Goal: Task Accomplishment & Management: Complete application form

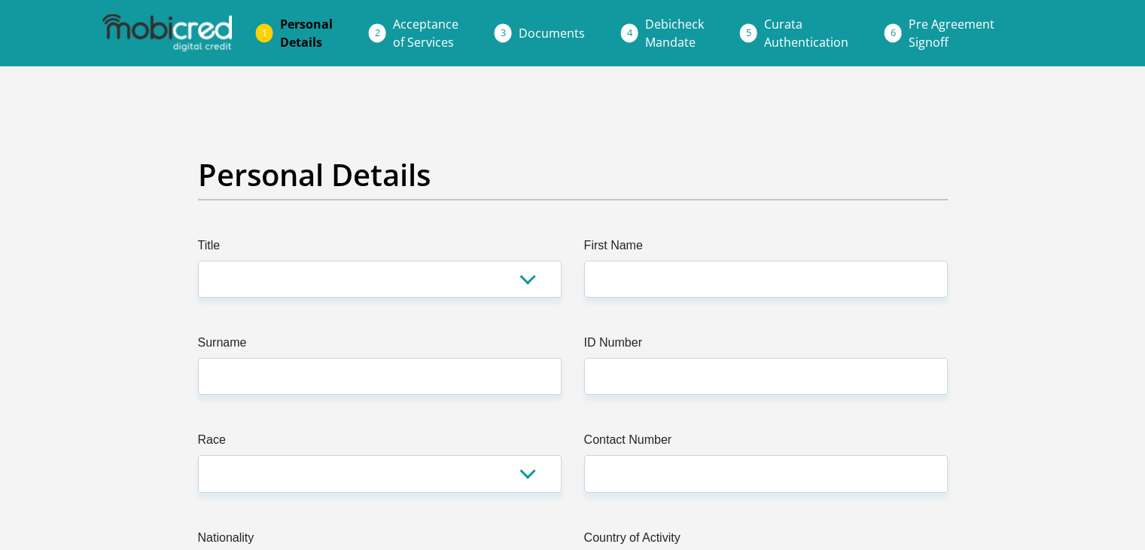
select select "Mrs"
click at [198, 260] on select "Mr Ms Mrs Dr [PERSON_NAME]" at bounding box center [380, 278] width 364 height 37
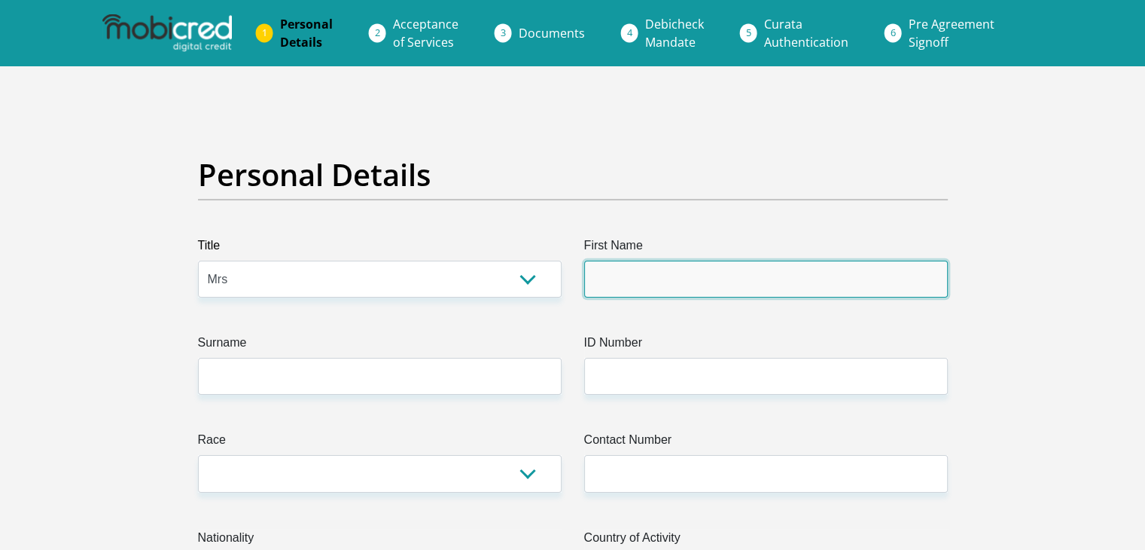
click at [623, 273] on input "First Name" at bounding box center [766, 278] width 364 height 37
type input "[PERSON_NAME]"
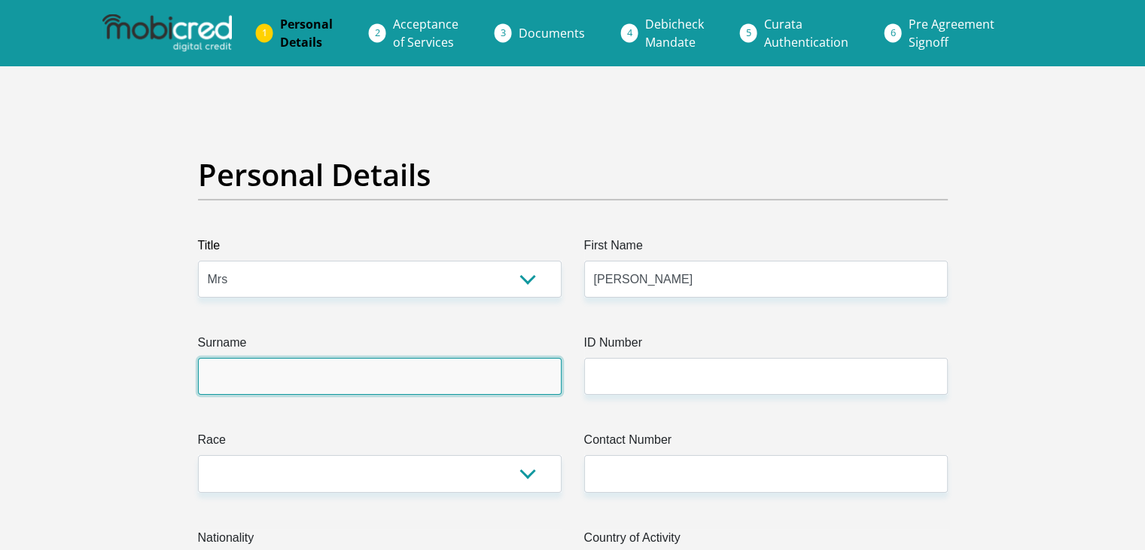
type input "[PERSON_NAME]"
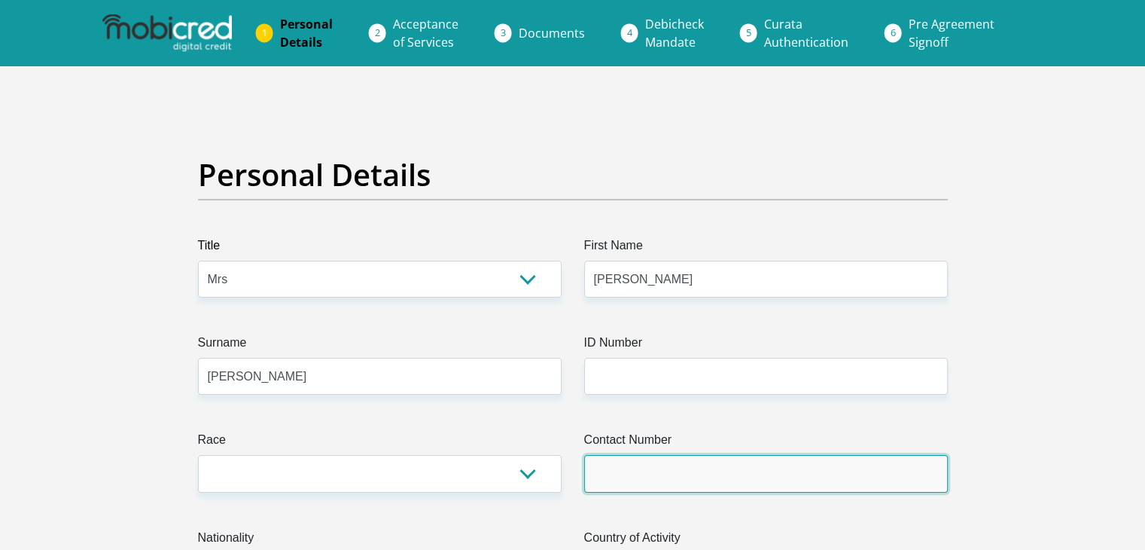
type input "0720938372"
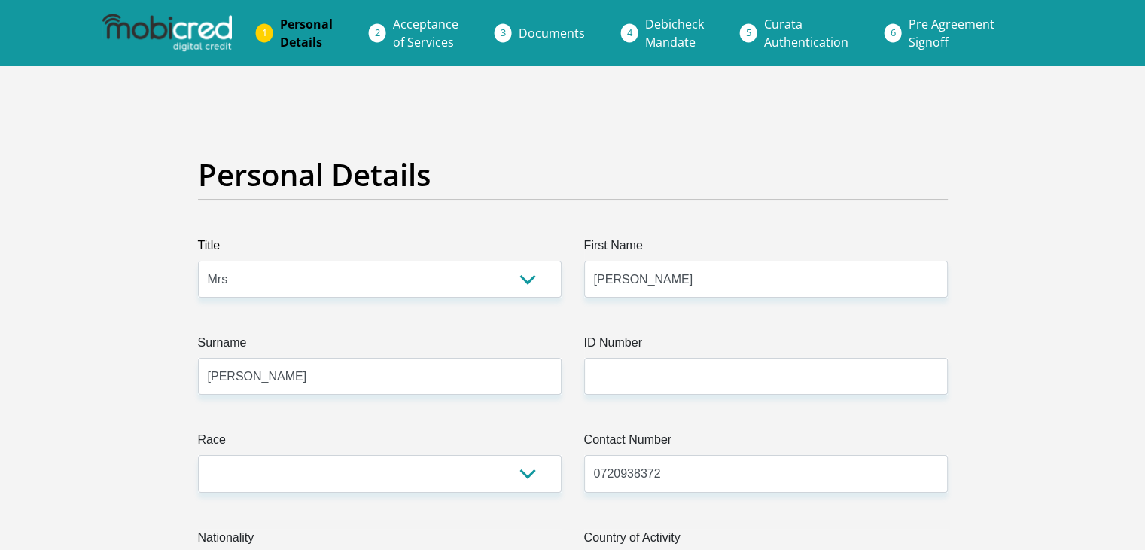
select select "ZAF"
type input "[STREET_ADDRESS]"
type input "Queensburgh"
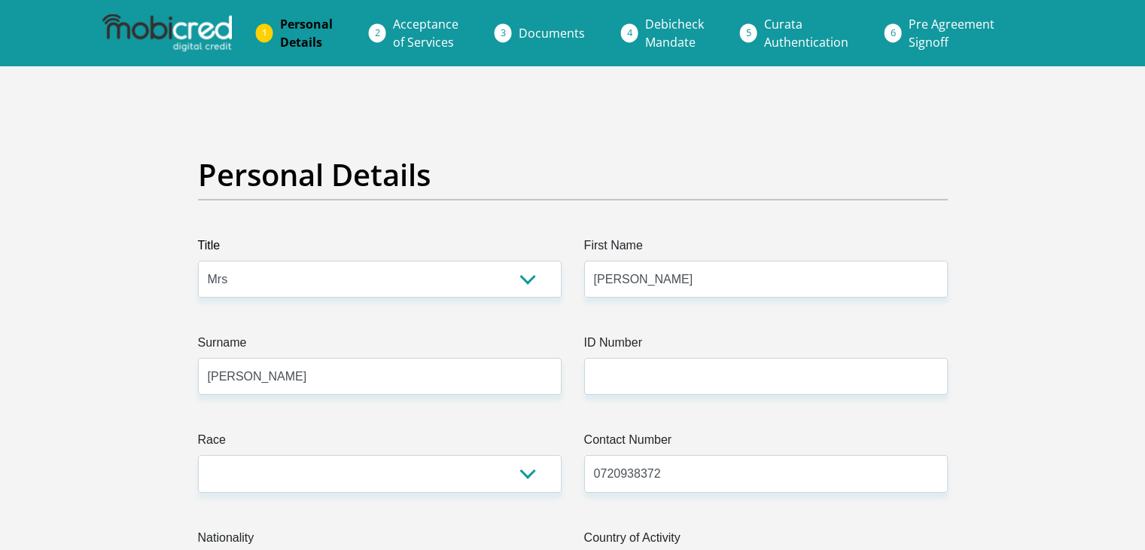
type input "4093"
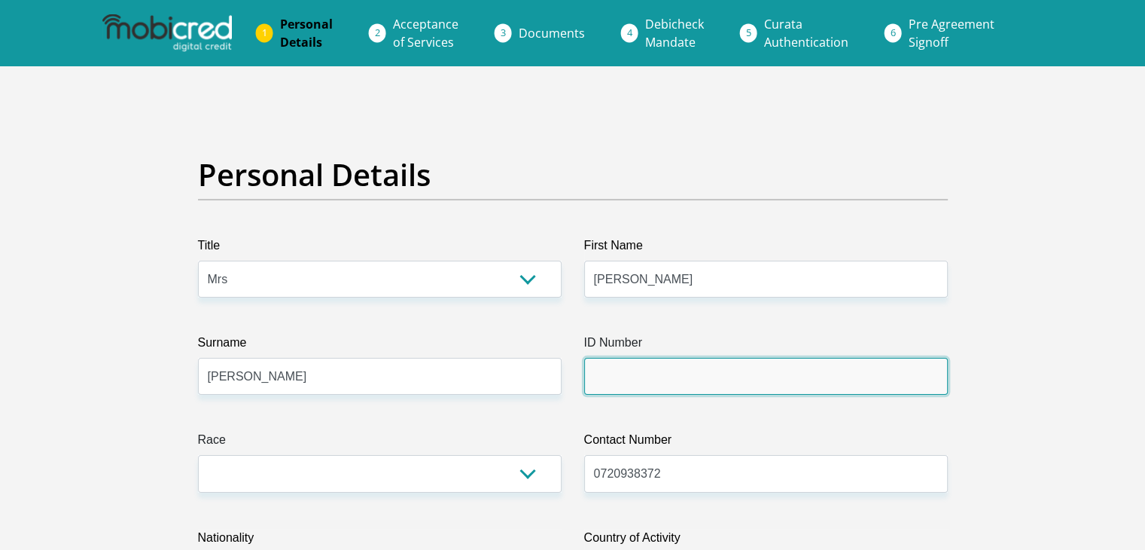
click at [723, 373] on input "ID Number" at bounding box center [766, 376] width 364 height 37
type input "8701190322086"
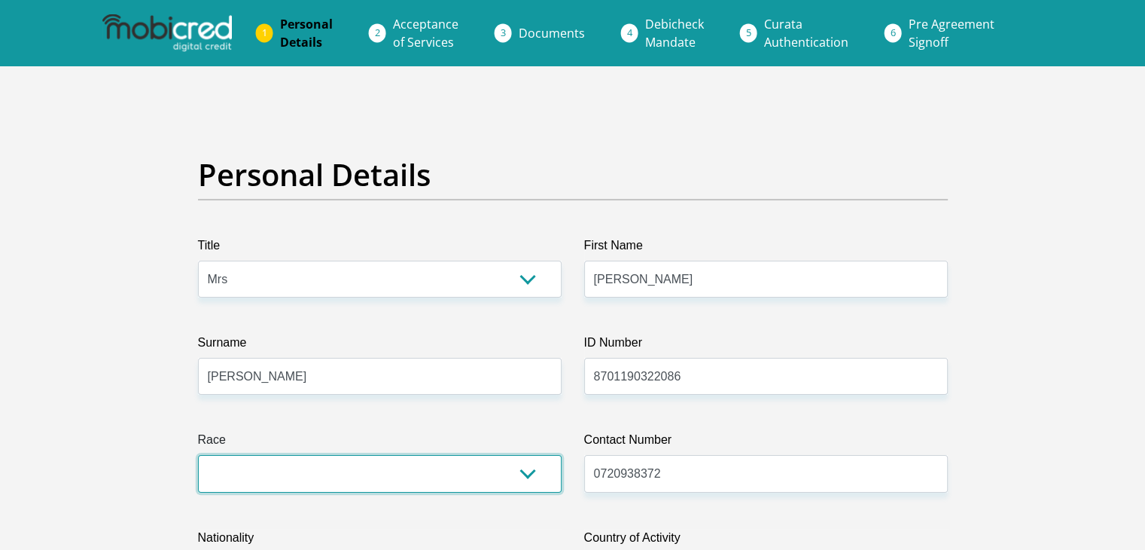
click at [367, 476] on select "Black Coloured Indian White Other" at bounding box center [380, 473] width 364 height 37
select select "3"
click at [198, 455] on select "Black Coloured Indian White Other" at bounding box center [380, 473] width 364 height 37
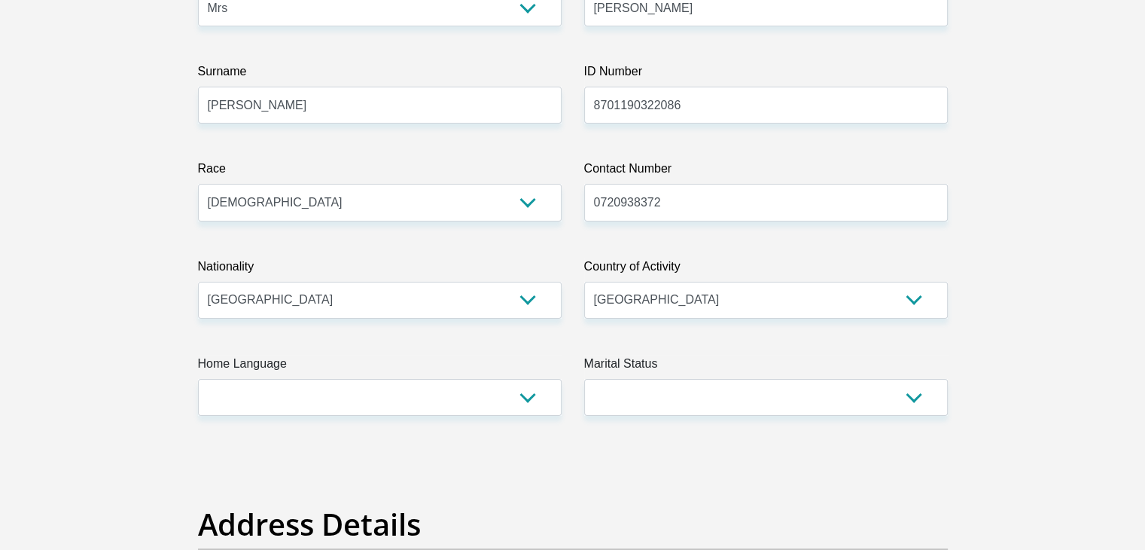
scroll to position [301, 0]
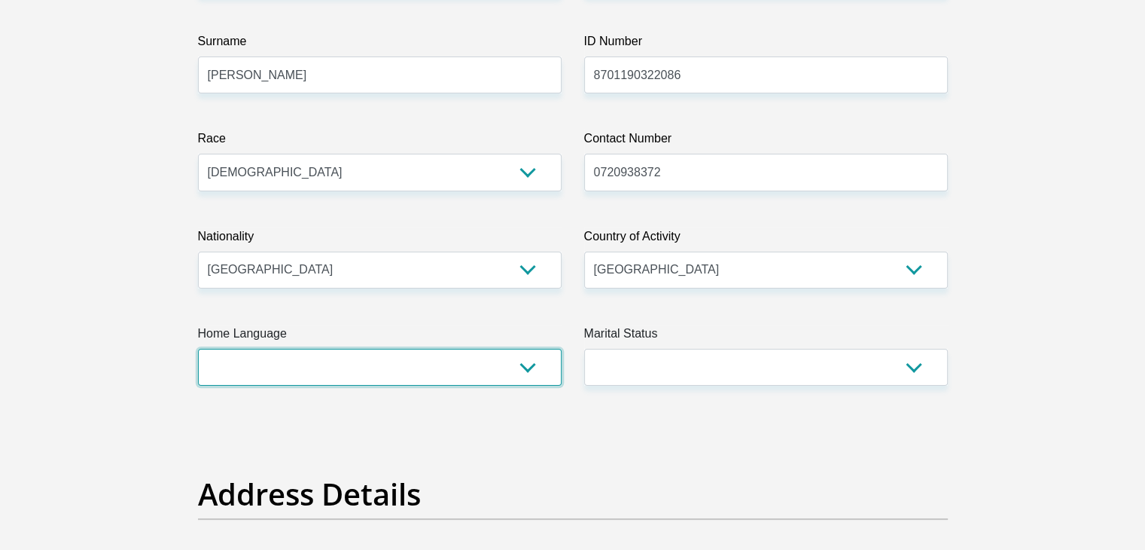
click at [523, 370] on select "Afrikaans English Sepedi South Ndebele Southern Sotho Swati Tsonga Tswana Venda…" at bounding box center [380, 367] width 364 height 37
select select "eng"
click at [198, 349] on select "Afrikaans English Sepedi South Ndebele Southern Sotho Swati Tsonga Tswana Venda…" at bounding box center [380, 367] width 364 height 37
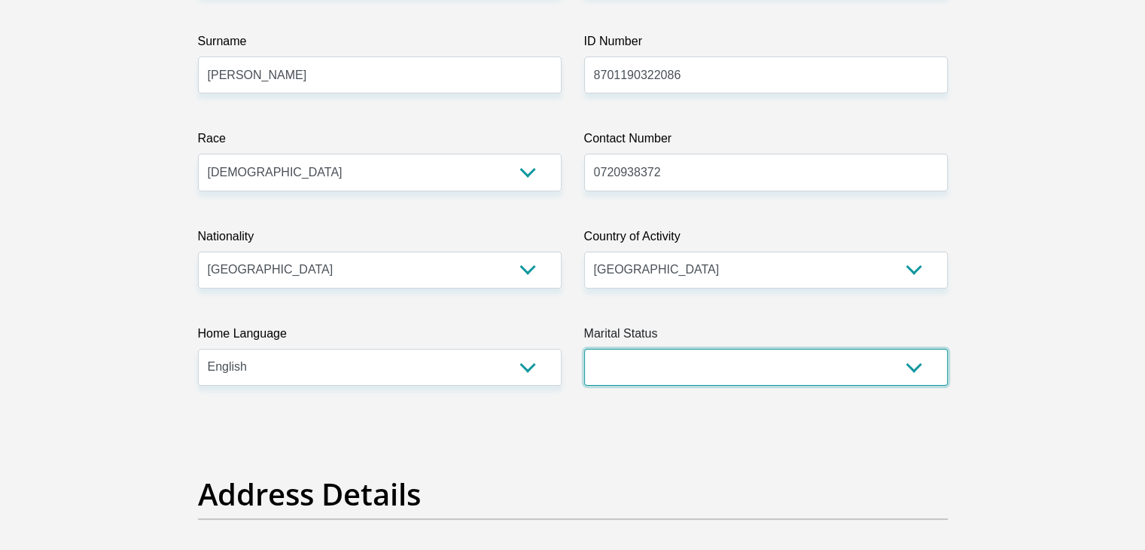
click at [625, 376] on select "Married ANC Single Divorced Widowed Married COP or Customary Law" at bounding box center [766, 367] width 364 height 37
select select "5"
click at [584, 349] on select "Married ANC Single Divorced Widowed Married COP or Customary Law" at bounding box center [766, 367] width 364 height 37
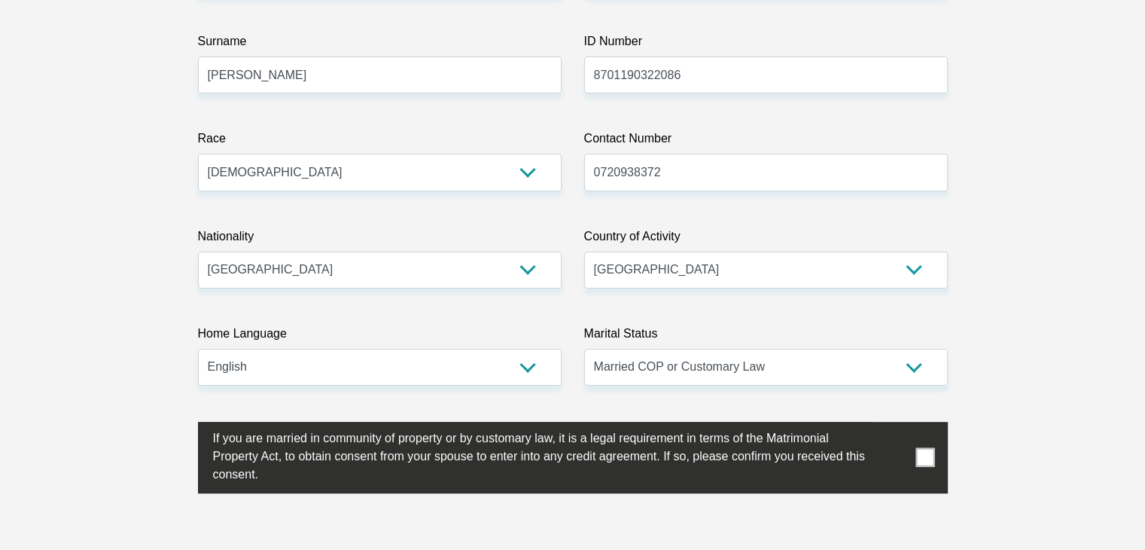
click at [924, 464] on span at bounding box center [925, 457] width 19 height 19
click at [183, 425] on input "checkbox" at bounding box center [183, 425] width 0 height 0
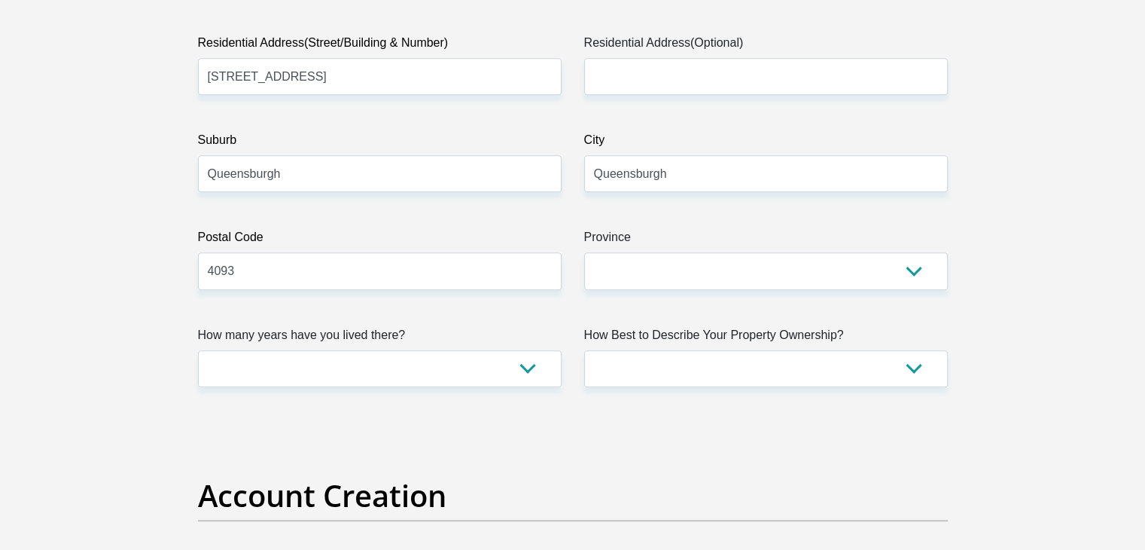
scroll to position [1004, 0]
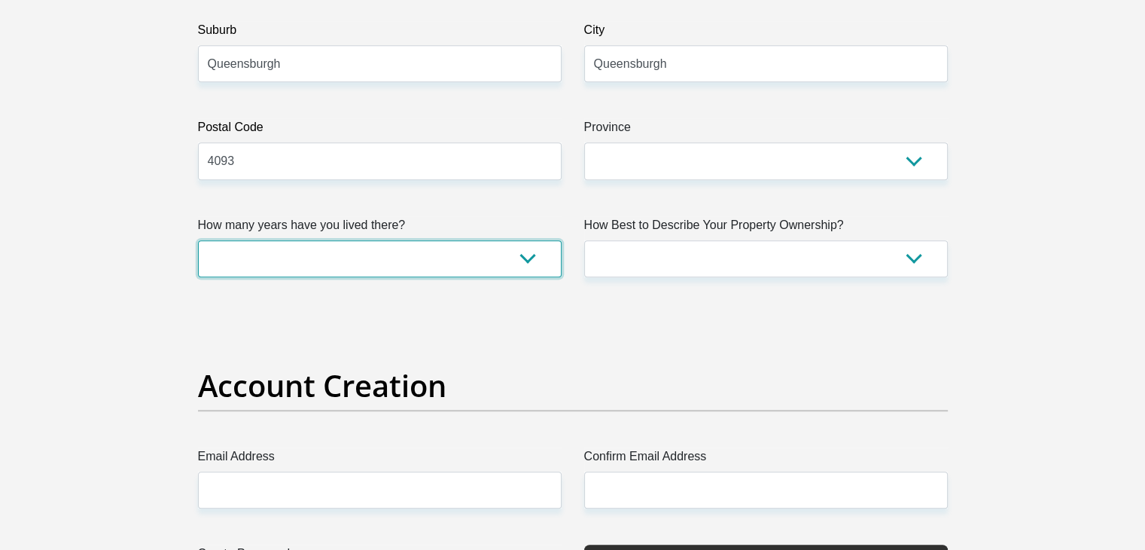
click at [535, 254] on select "less than 1 year 1-3 years 3-5 years 5+ years" at bounding box center [380, 258] width 364 height 37
select select "0"
click at [198, 240] on select "less than 1 year 1-3 years 3-5 years 5+ years" at bounding box center [380, 258] width 364 height 37
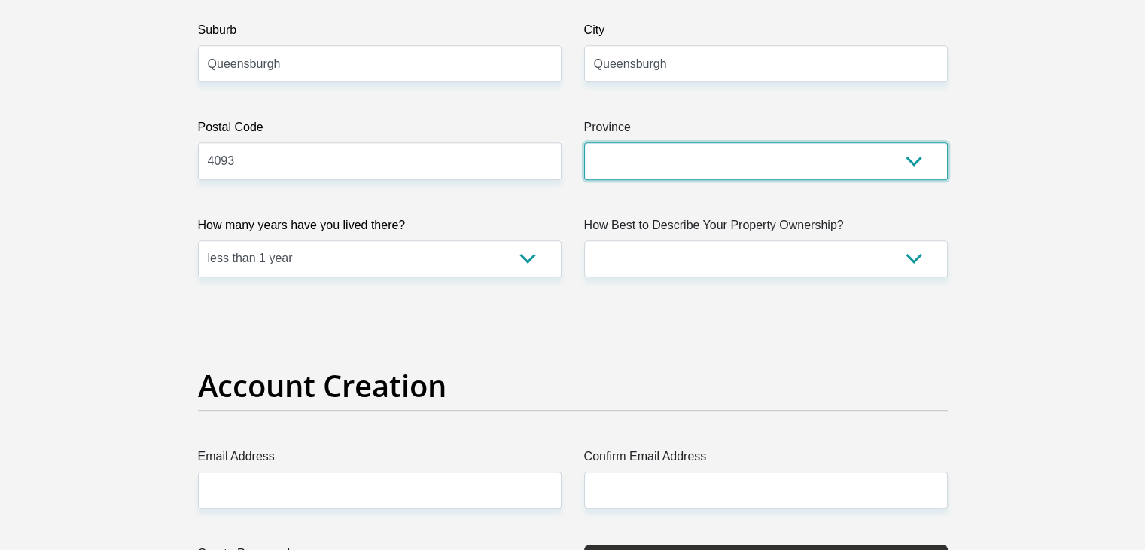
click at [686, 152] on select "Eastern Cape Free State [GEOGRAPHIC_DATA] [GEOGRAPHIC_DATA][DATE] [GEOGRAPHIC_D…" at bounding box center [766, 160] width 364 height 37
select select "[GEOGRAPHIC_DATA][DATE]"
click at [584, 142] on select "Eastern Cape Free State [GEOGRAPHIC_DATA] [GEOGRAPHIC_DATA][DATE] [GEOGRAPHIC_D…" at bounding box center [766, 160] width 364 height 37
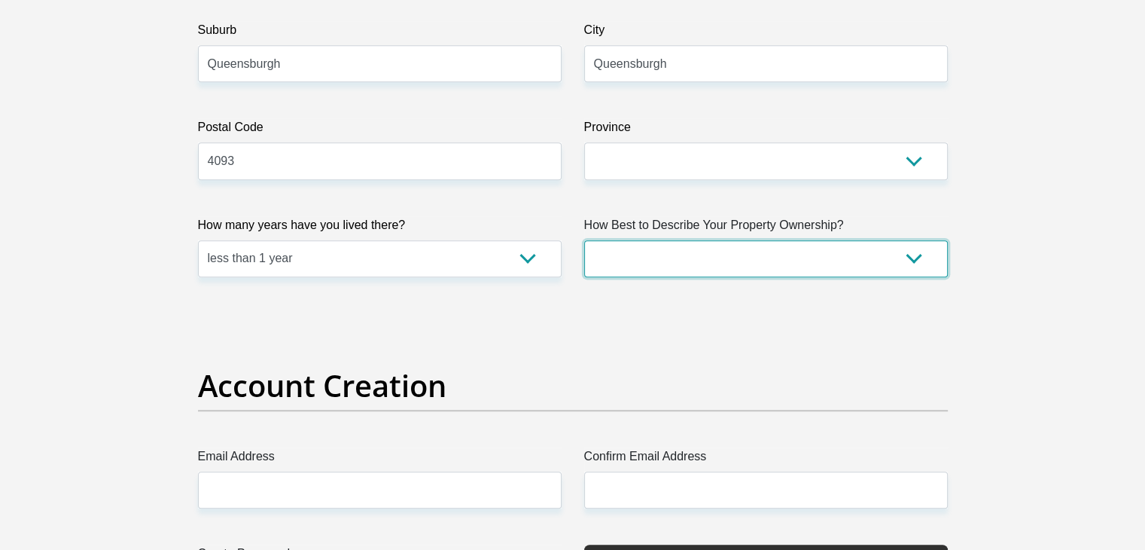
click at [661, 266] on select "Owned Rented Family Owned Company Dwelling" at bounding box center [766, 258] width 364 height 37
select select "parents"
click at [584, 240] on select "Owned Rented Family Owned Company Dwelling" at bounding box center [766, 258] width 364 height 37
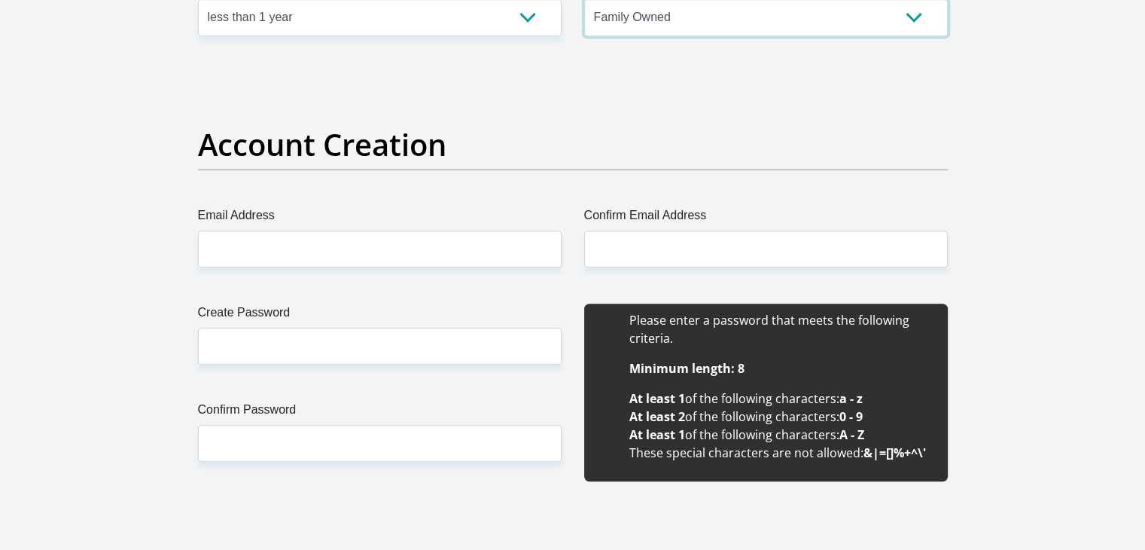
scroll to position [1265, 0]
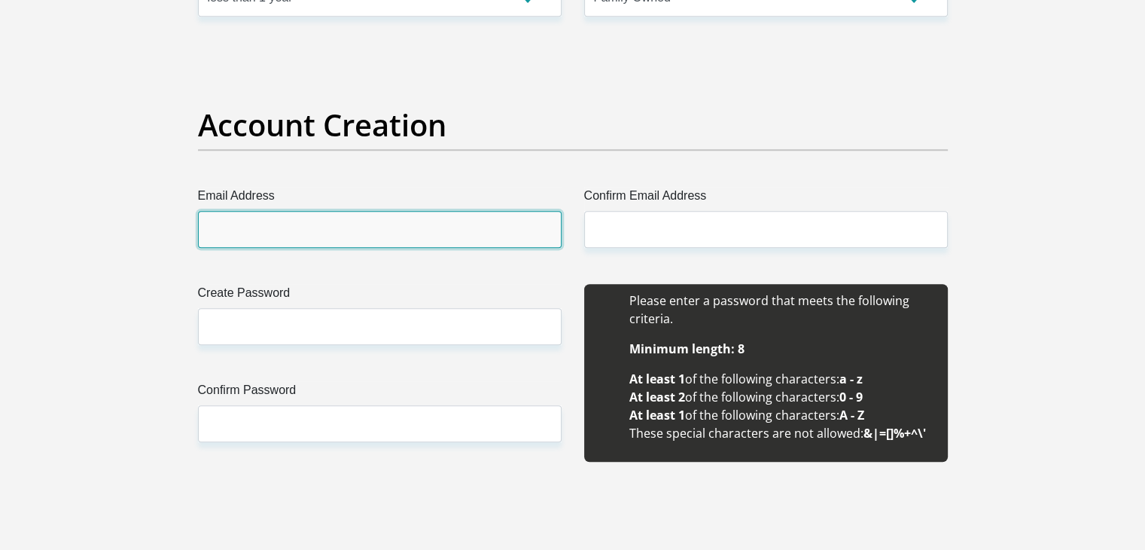
click at [373, 219] on input "Email Address" at bounding box center [380, 229] width 364 height 37
type input "[EMAIL_ADDRESS][DOMAIN_NAME]"
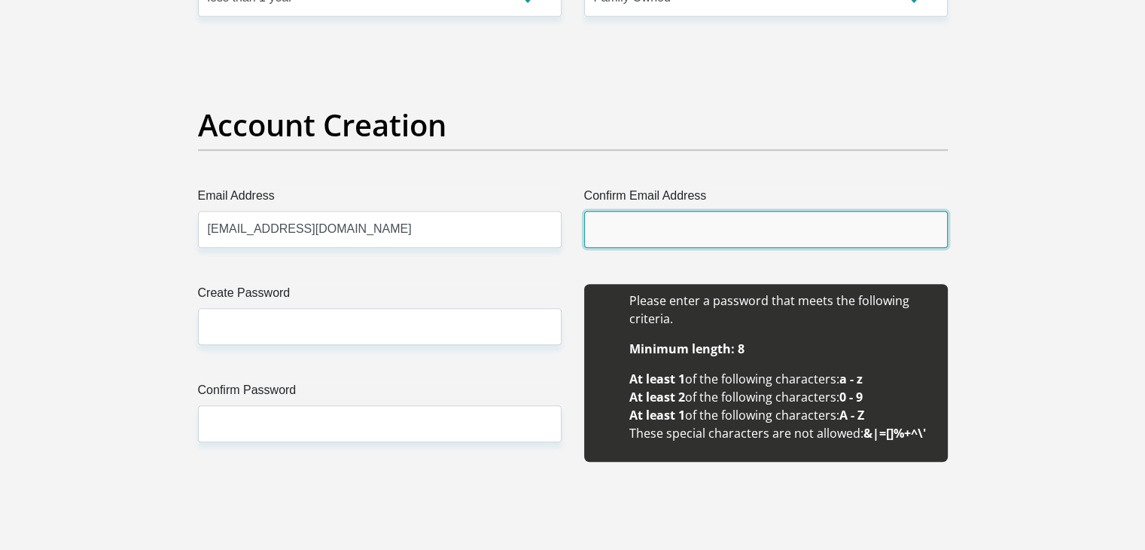
type input "[EMAIL_ADDRESS][DOMAIN_NAME]"
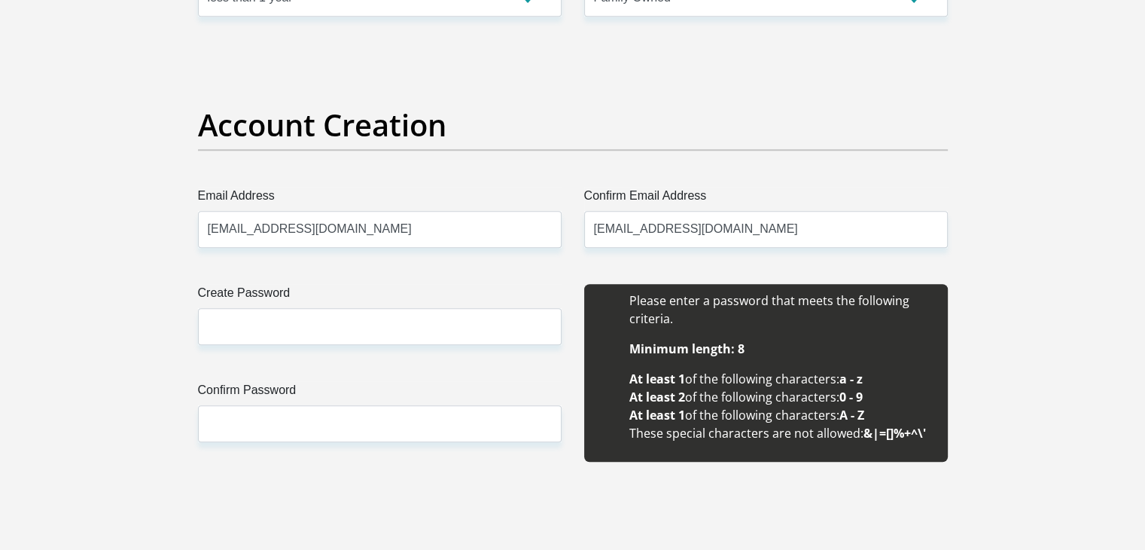
type input "[PERSON_NAME]"
type input "0720938372"
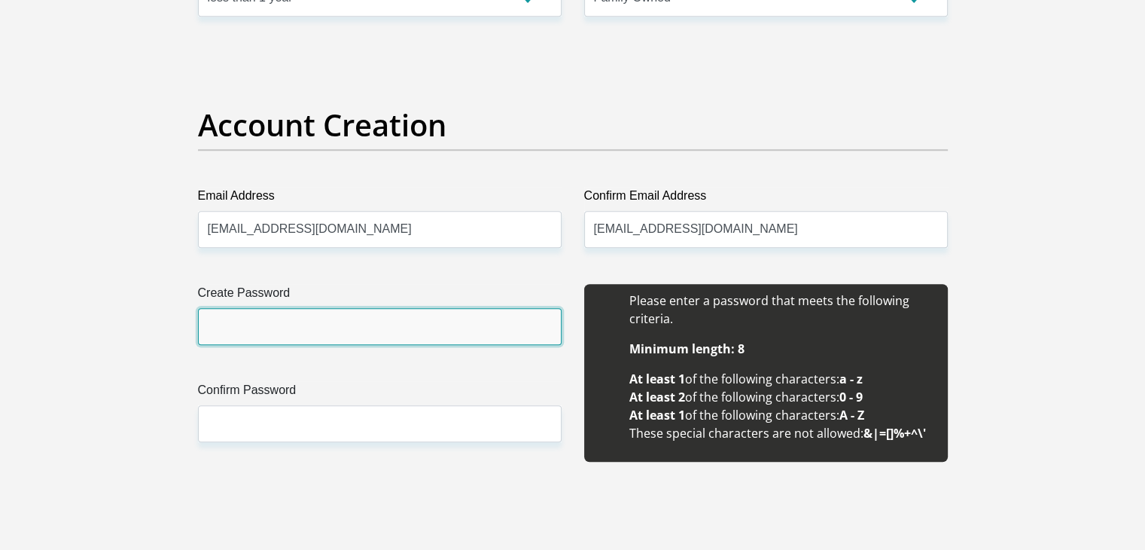
click at [325, 322] on input "Create Password" at bounding box center [380, 326] width 364 height 37
type input "Avalaniv333."
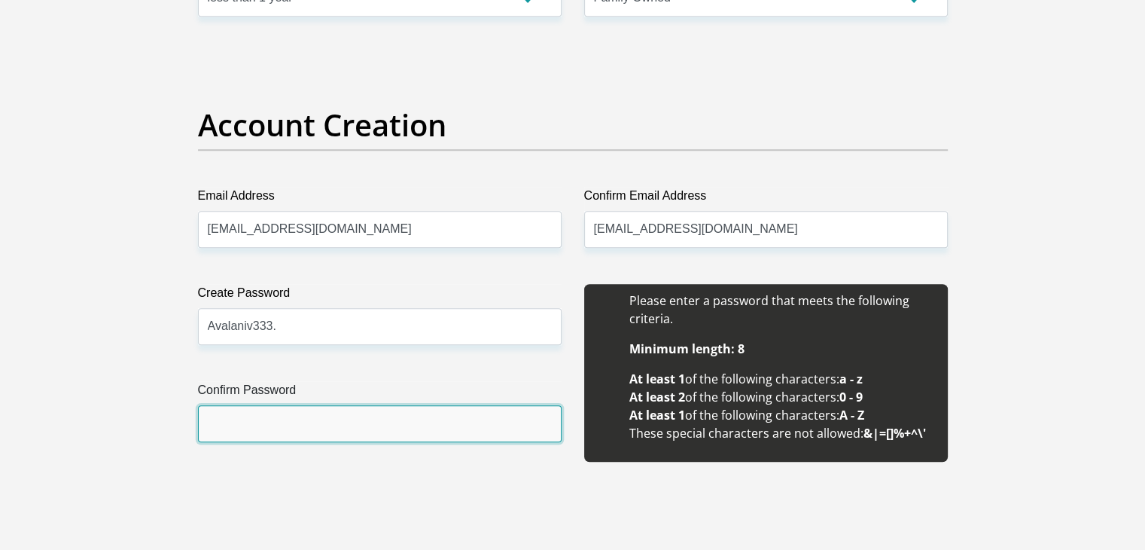
click at [319, 415] on input "Confirm Password" at bounding box center [380, 423] width 364 height 37
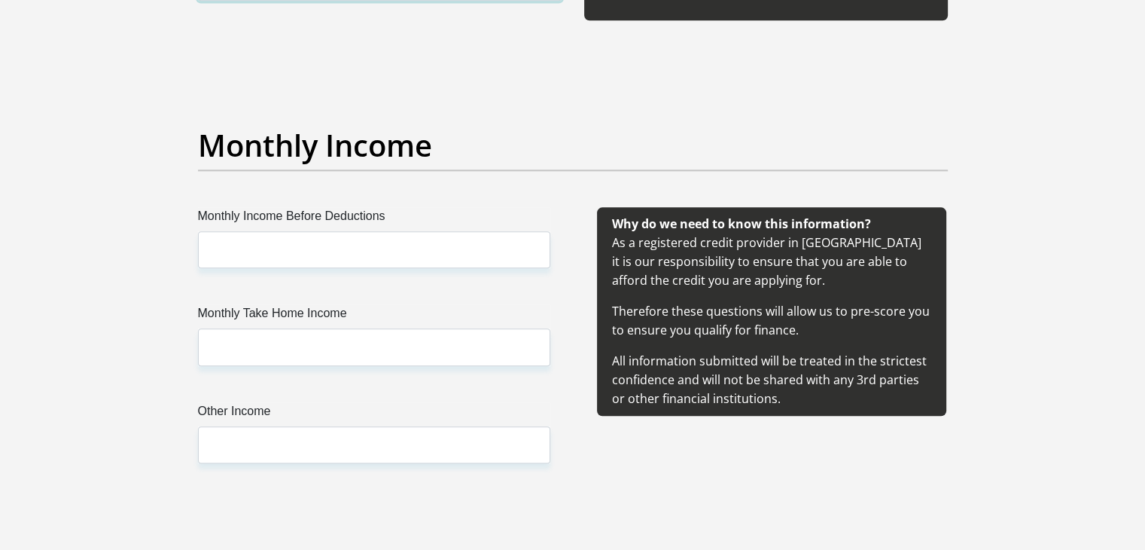
scroll to position [1736, 0]
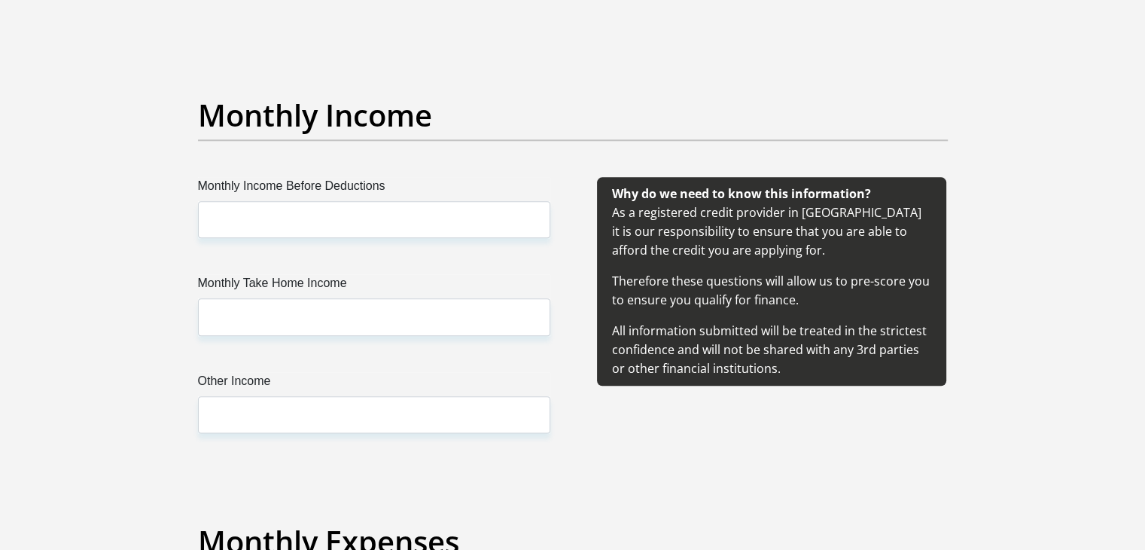
type input "Avalaniv333."
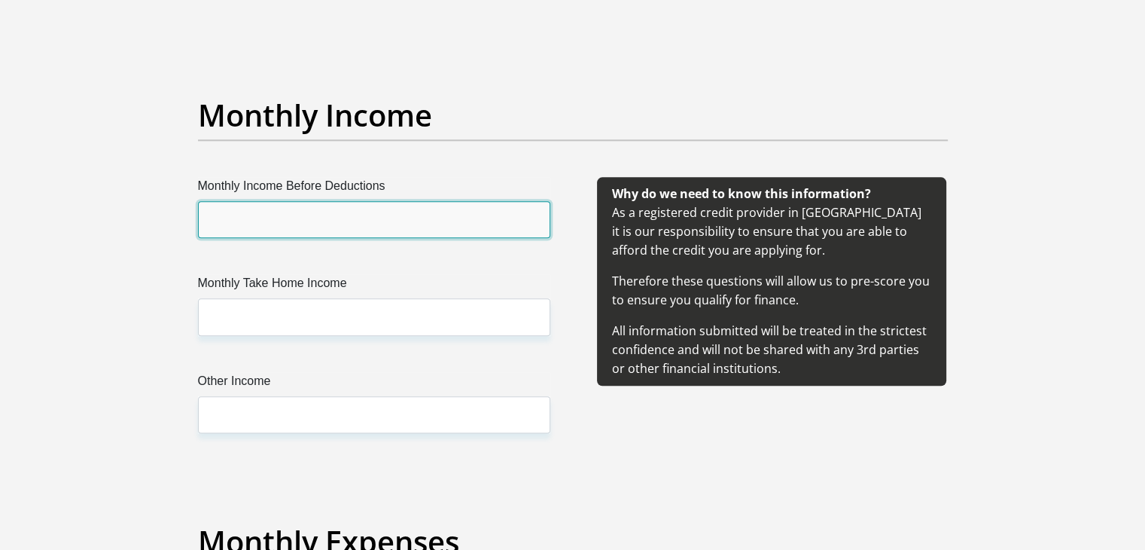
click at [418, 212] on input "Monthly Income Before Deductions" at bounding box center [374, 219] width 352 height 37
type input "28500"
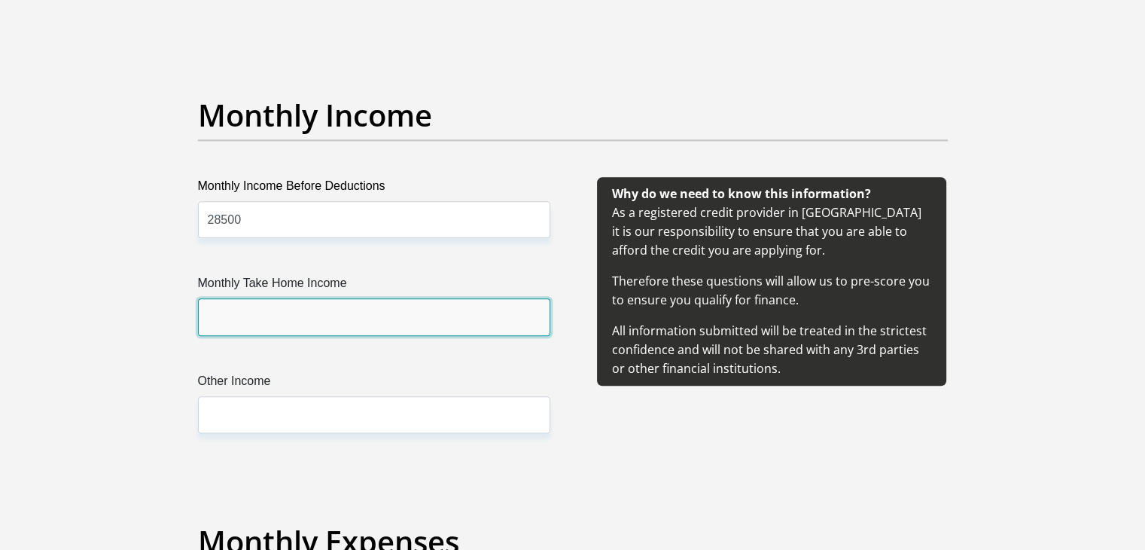
click at [358, 320] on input "Monthly Take Home Income" at bounding box center [374, 316] width 352 height 37
type input "2"
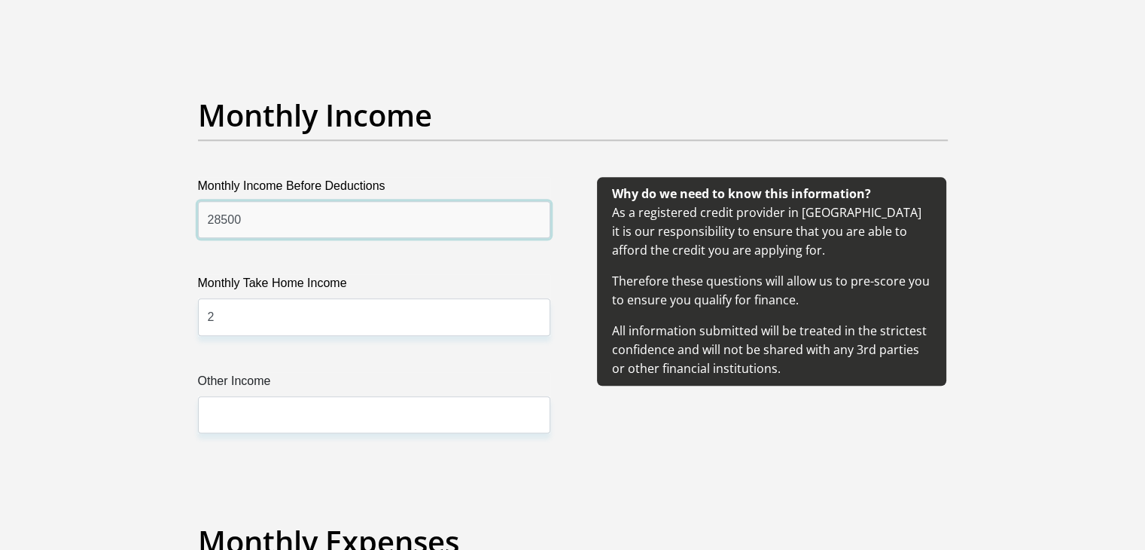
click at [267, 215] on input "28500" at bounding box center [374, 219] width 352 height 37
type input "25000"
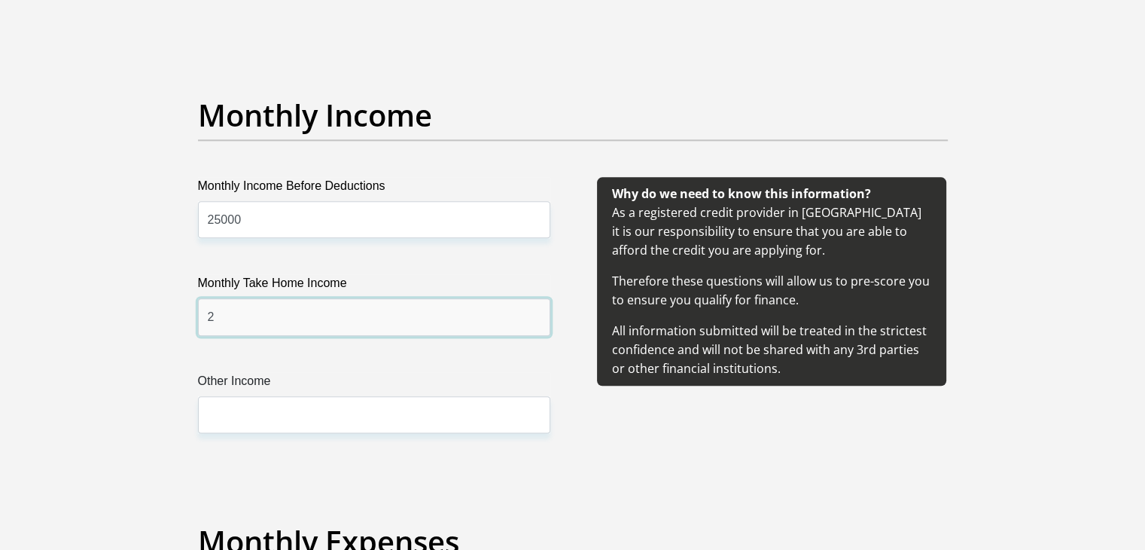
click at [223, 317] on input "2" at bounding box center [374, 316] width 352 height 37
type input "21500"
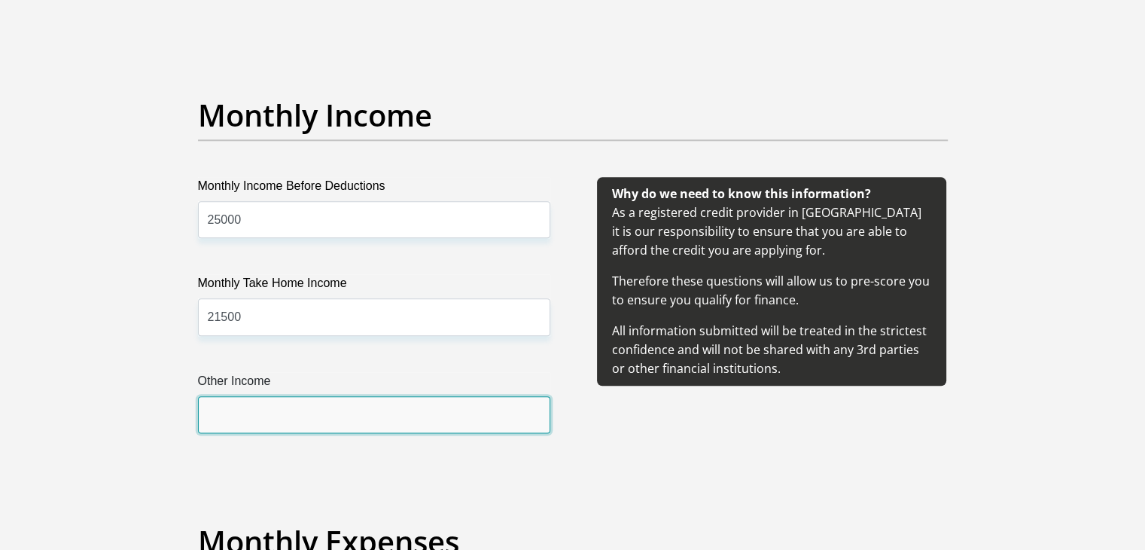
click at [225, 413] on input "Other Income" at bounding box center [374, 414] width 352 height 37
type input "3"
type input "1"
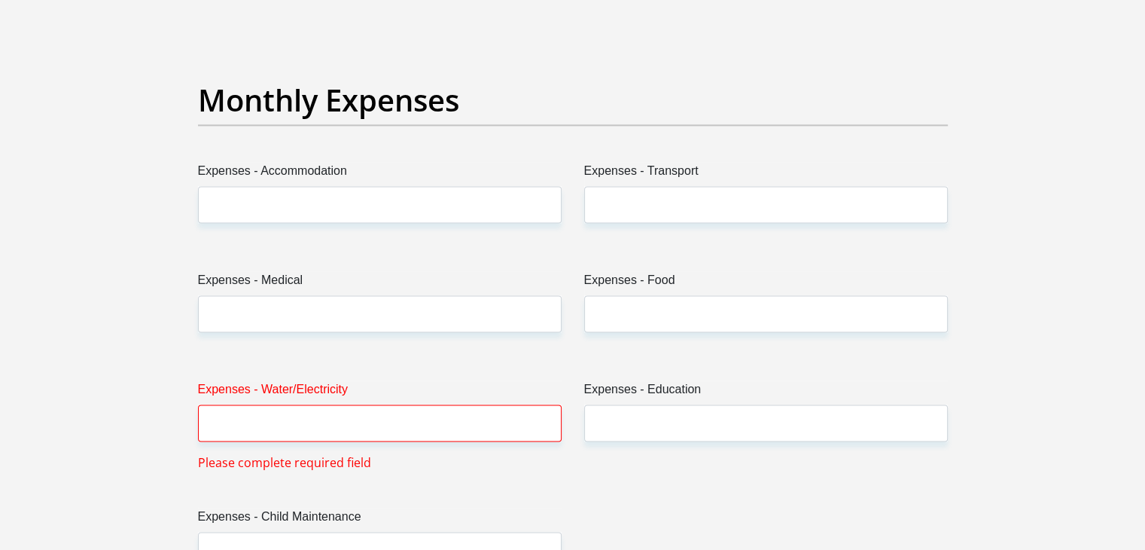
scroll to position [2258, 0]
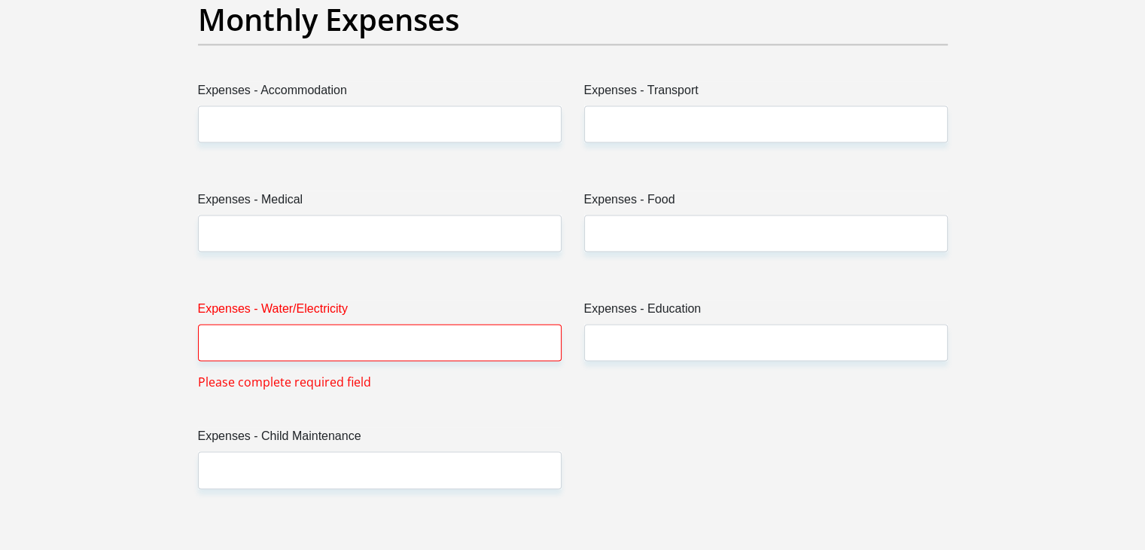
type input "12500"
click at [294, 352] on input "Expenses - Water/Electricity" at bounding box center [380, 342] width 364 height 37
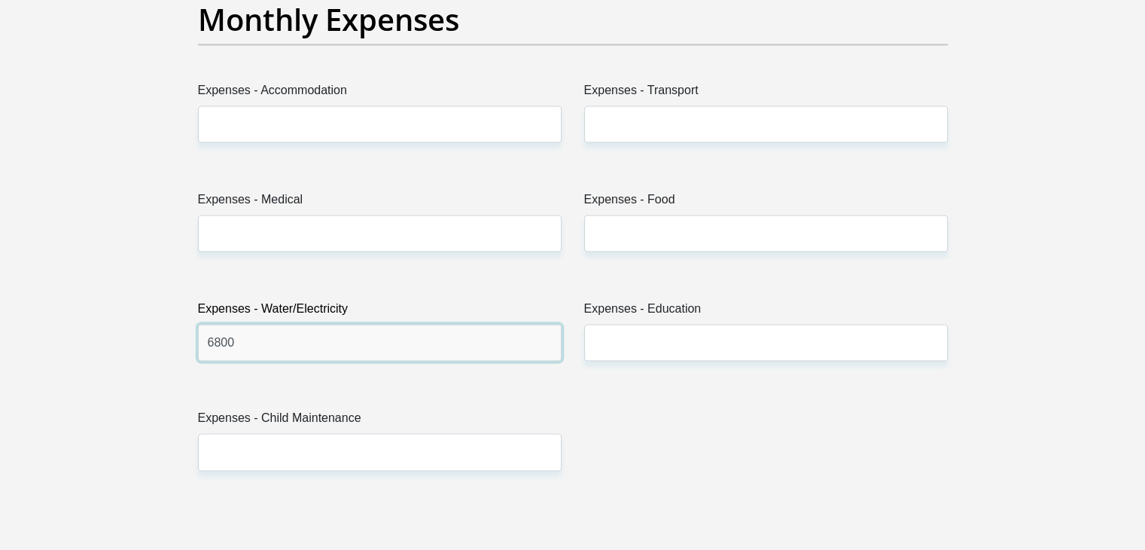
type input "6800"
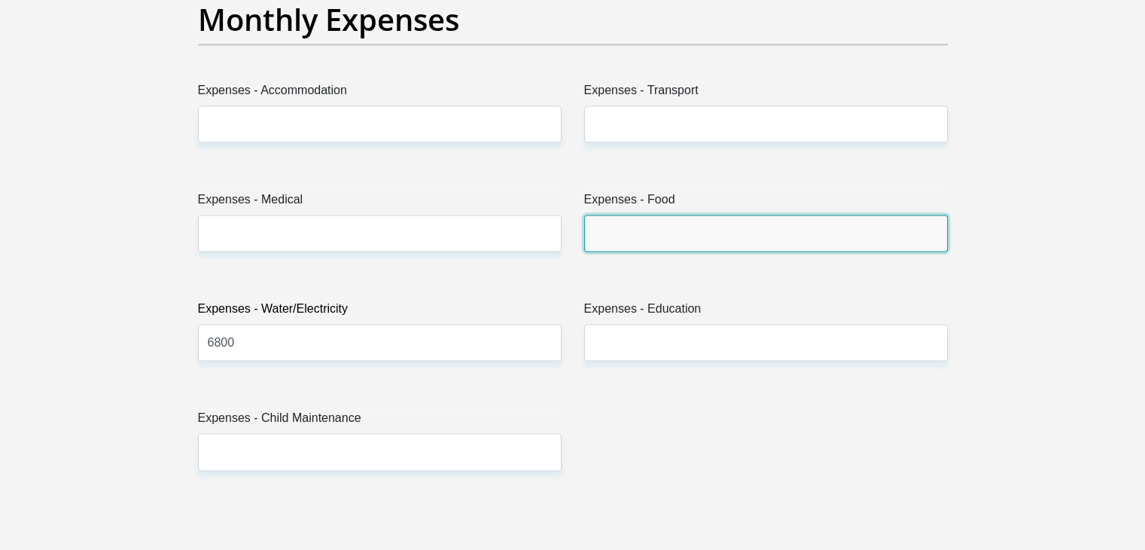
click at [638, 235] on input "Expenses - Food" at bounding box center [766, 233] width 364 height 37
type input "3000"
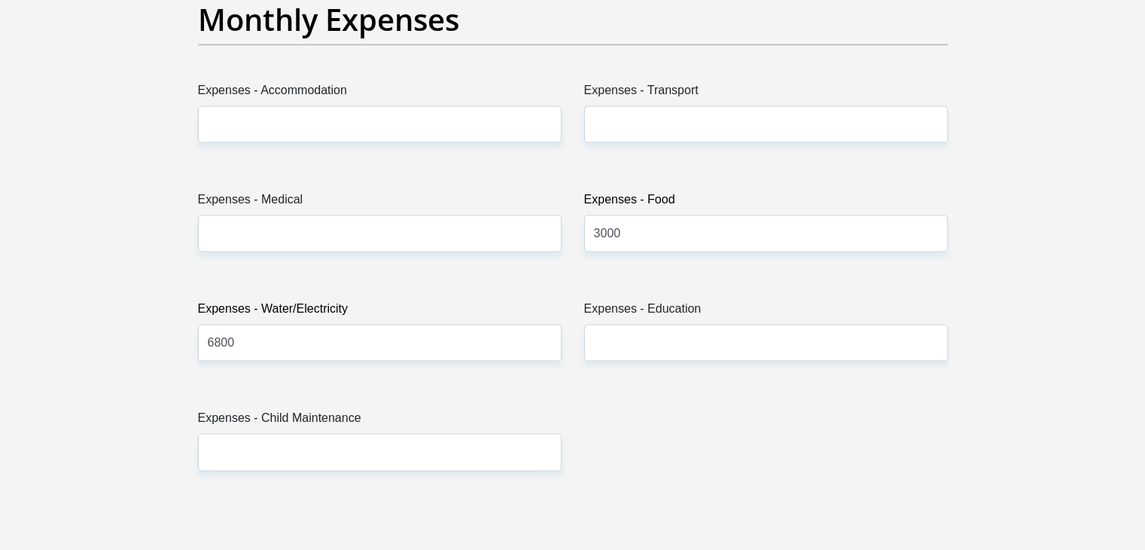
click at [687, 485] on div "Title Mr Ms Mrs Dr [PERSON_NAME] First Name [PERSON_NAME] Surname [PERSON_NAME]…" at bounding box center [573, 463] width 772 height 4971
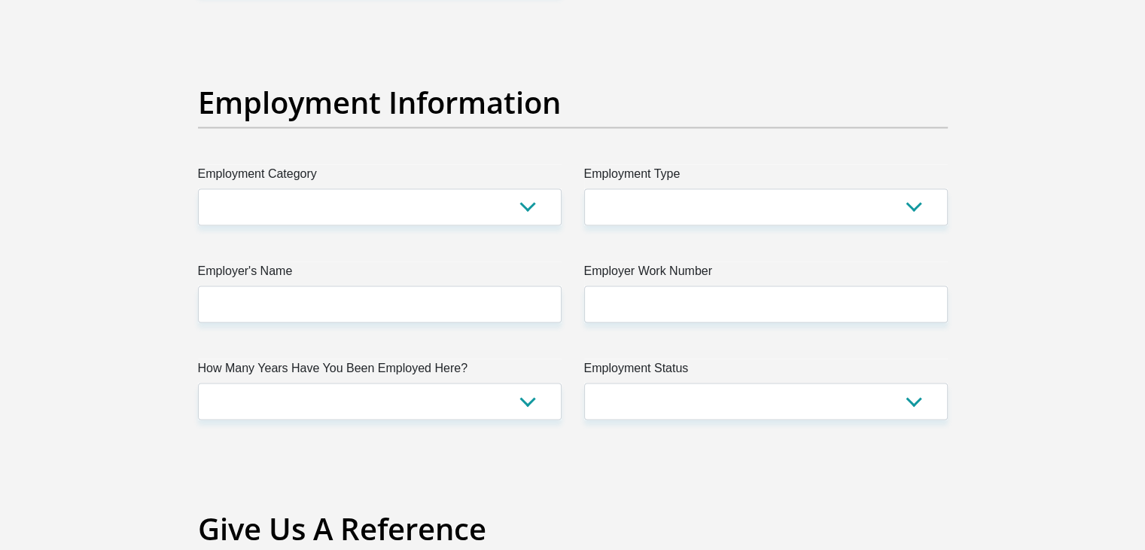
scroll to position [2741, 0]
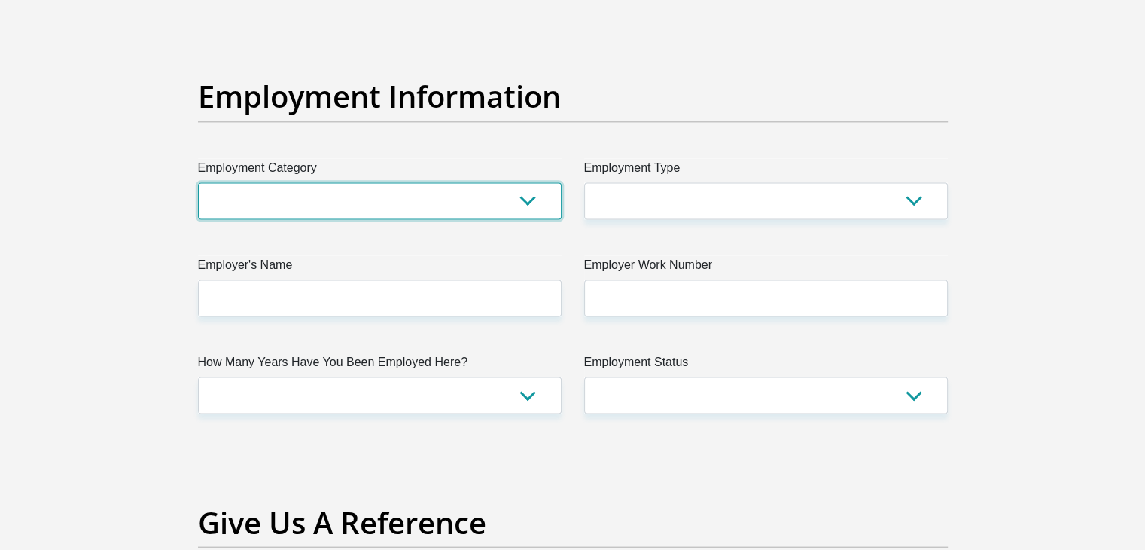
click at [523, 198] on select "AGRICULTURE ALCOHOL & TOBACCO CONSTRUCTION MATERIALS METALLURGY EQUIPMENT FOR R…" at bounding box center [380, 200] width 364 height 37
click at [260, 194] on select "AGRICULTURE ALCOHOL & TOBACCO CONSTRUCTION MATERIALS METALLURGY EQUIPMENT FOR R…" at bounding box center [380, 200] width 364 height 37
select select "9"
click at [198, 182] on select "AGRICULTURE ALCOHOL & TOBACCO CONSTRUCTION MATERIALS METALLURGY EQUIPMENT FOR R…" at bounding box center [380, 200] width 364 height 37
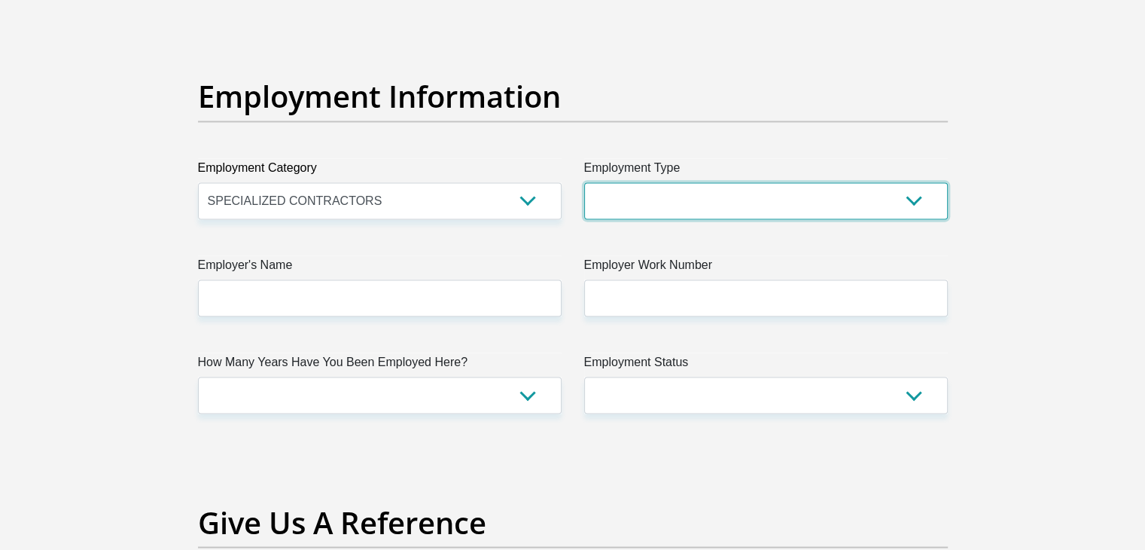
click at [649, 203] on select "College/Lecturer Craft Seller Creative Driver Executive Farmer Forces - Non Com…" at bounding box center [766, 200] width 364 height 37
select select "Non Licenced Professional"
click at [584, 182] on select "College/Lecturer Craft Seller Creative Driver Executive Farmer Forces - Non Com…" at bounding box center [766, 200] width 364 height 37
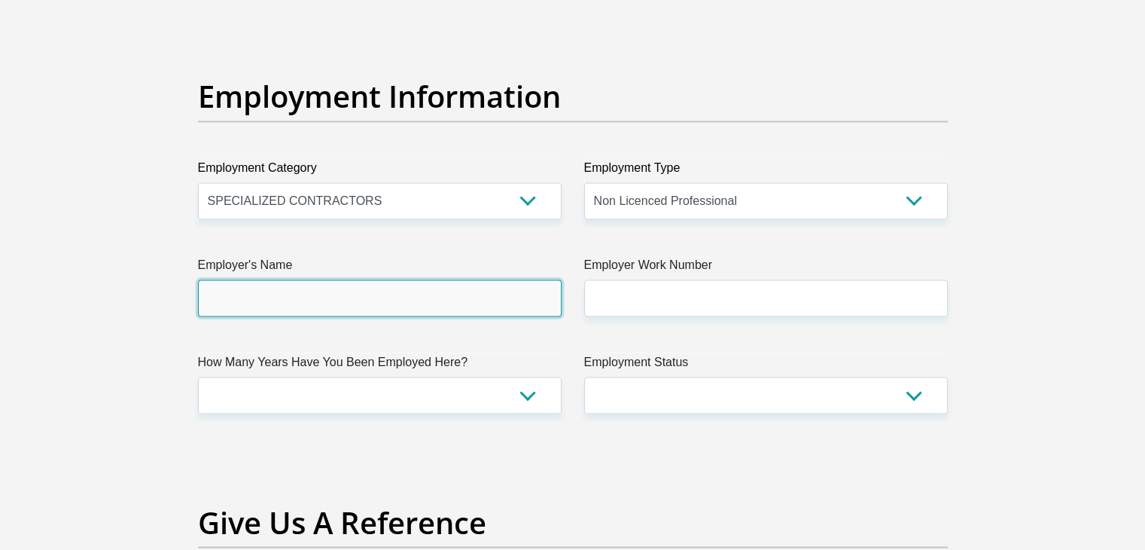
click at [512, 297] on input "Employer's Name" at bounding box center [380, 297] width 364 height 37
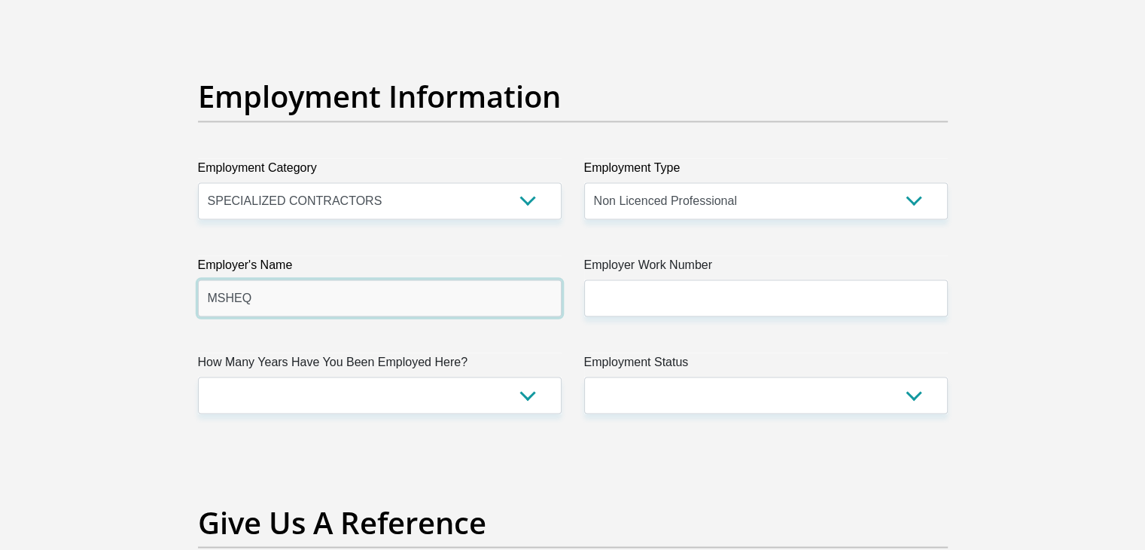
type input "MSHEQ"
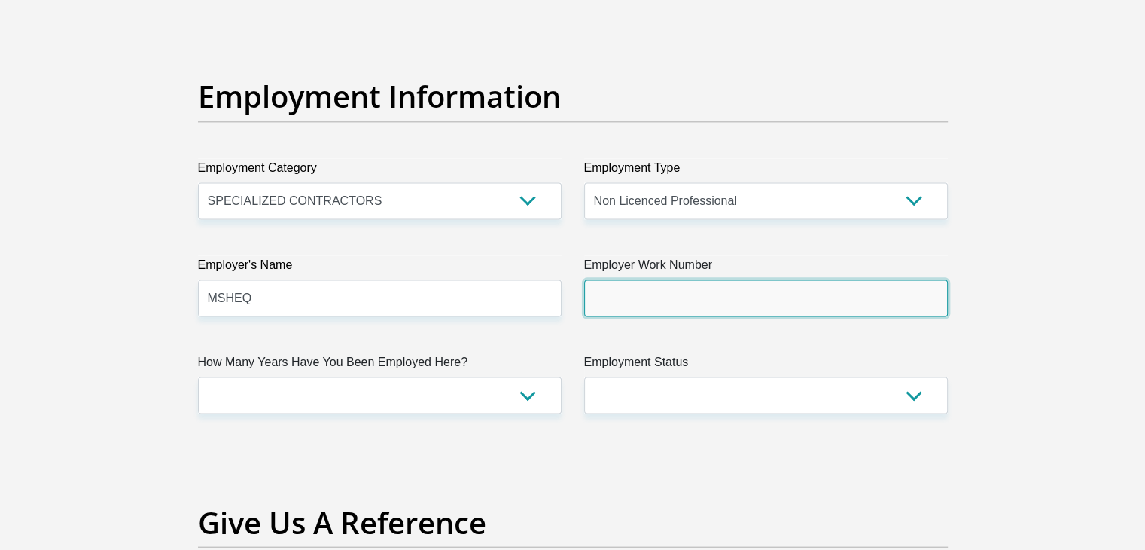
click at [711, 300] on input "Employer Work Number" at bounding box center [766, 297] width 364 height 37
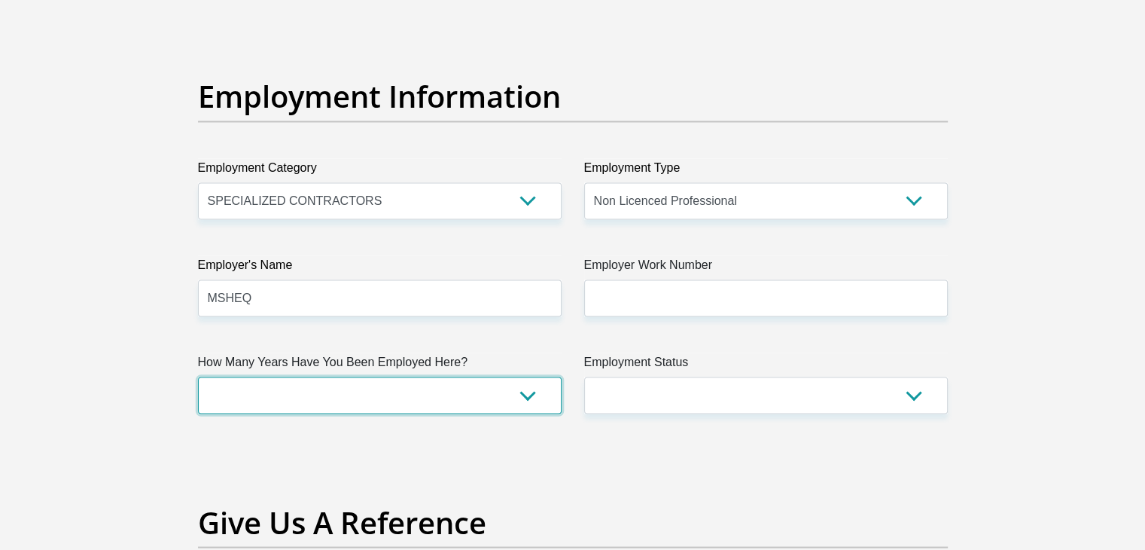
click at [530, 389] on select "less than 1 year 1-3 years 3-5 years 5+ years" at bounding box center [380, 394] width 364 height 37
select select "24"
click at [198, 376] on select "less than 1 year 1-3 years 3-5 years 5+ years" at bounding box center [380, 394] width 364 height 37
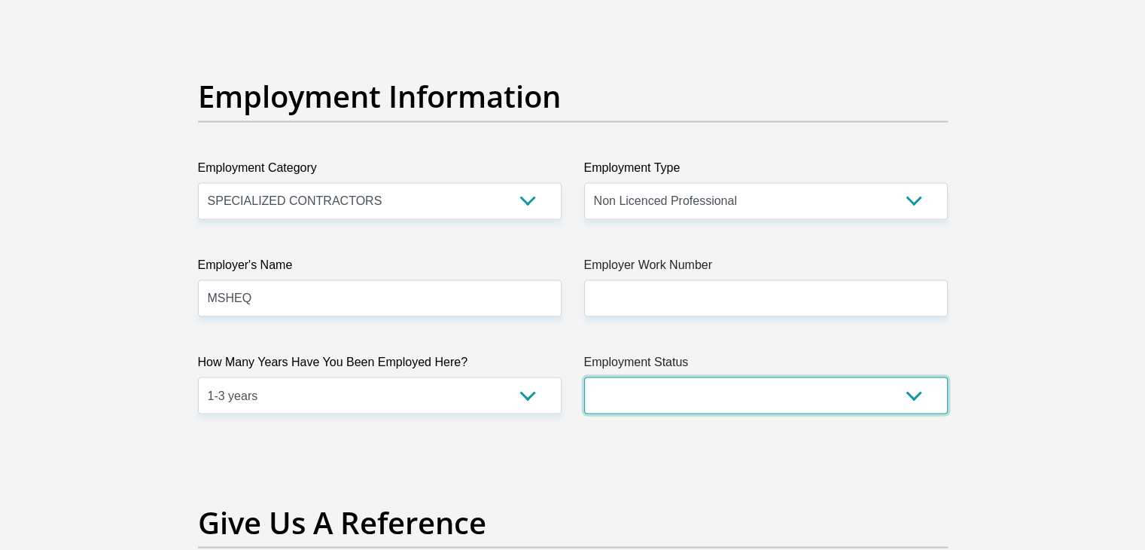
click at [642, 403] on select "Permanent/Full-time Part-time/Casual [DEMOGRAPHIC_DATA] Worker Self-Employed Ho…" at bounding box center [766, 394] width 364 height 37
select select "1"
click at [584, 376] on select "Permanent/Full-time Part-time/Casual [DEMOGRAPHIC_DATA] Worker Self-Employed Ho…" at bounding box center [766, 394] width 364 height 37
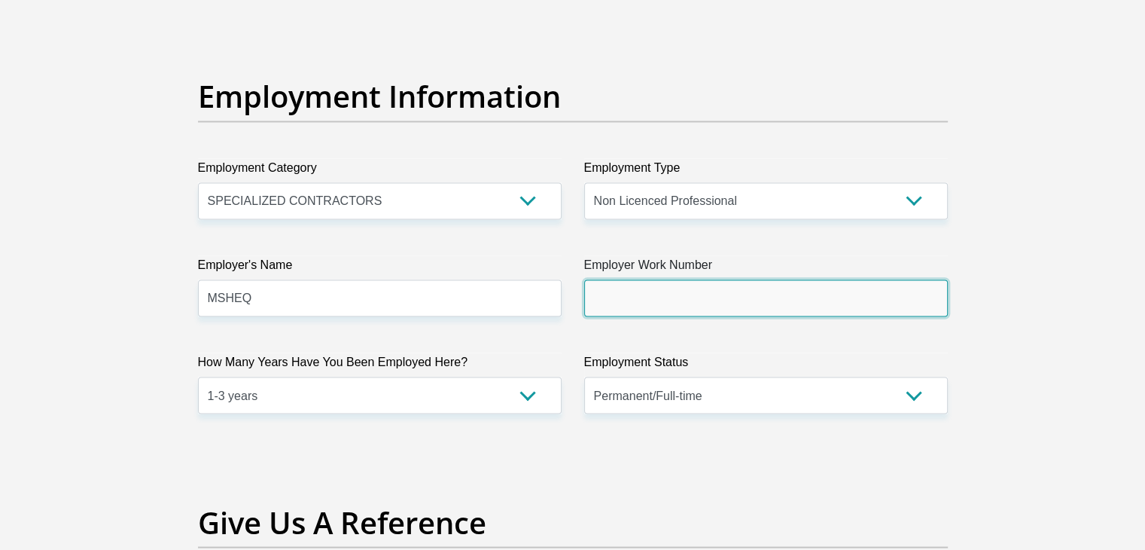
click at [655, 289] on input "Employer Work Number" at bounding box center [766, 297] width 364 height 37
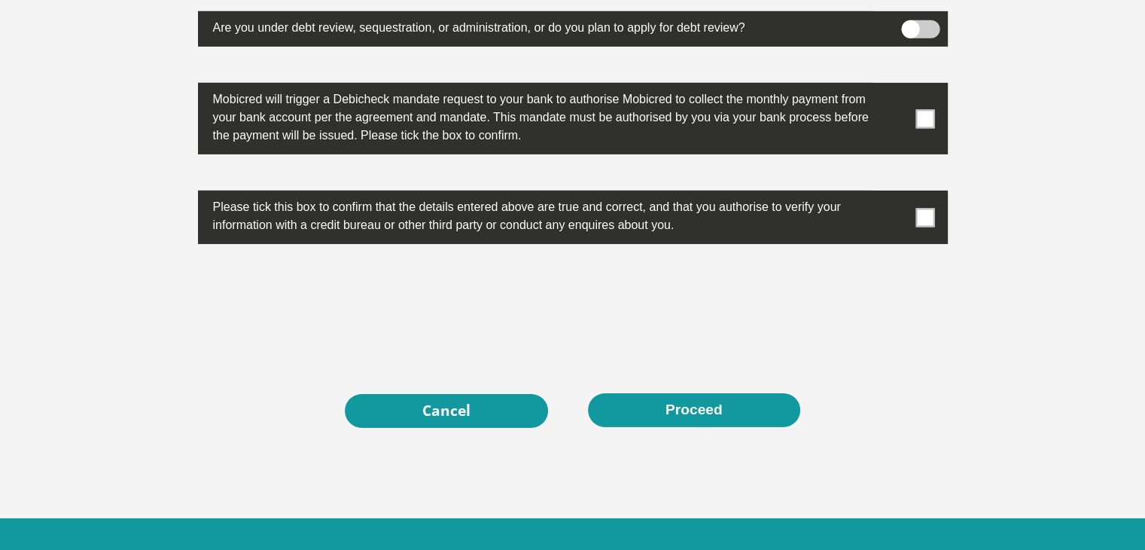
scroll to position [4921, 0]
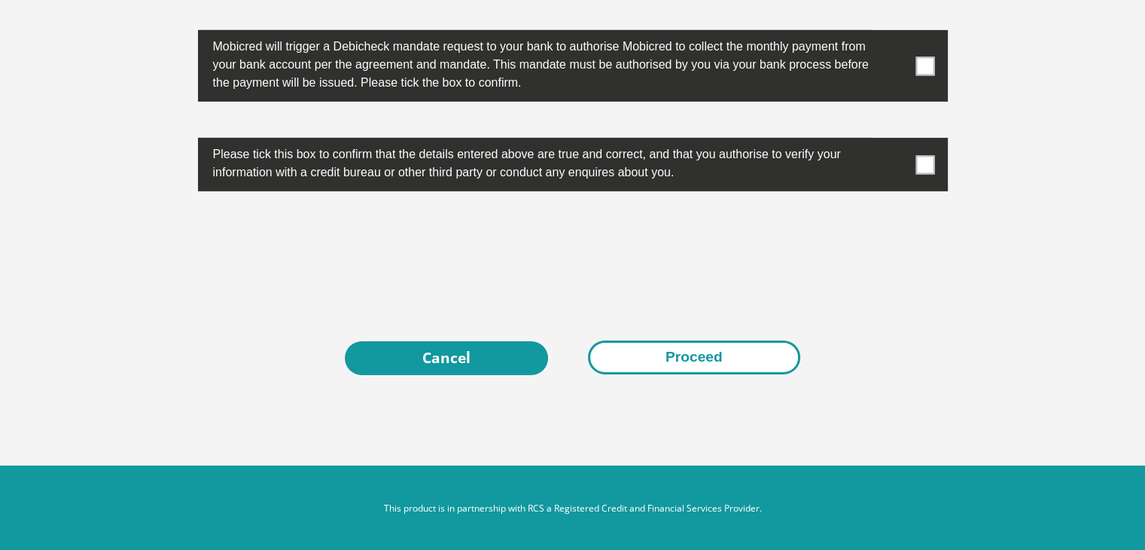
click at [708, 349] on button "Proceed" at bounding box center [694, 357] width 212 height 34
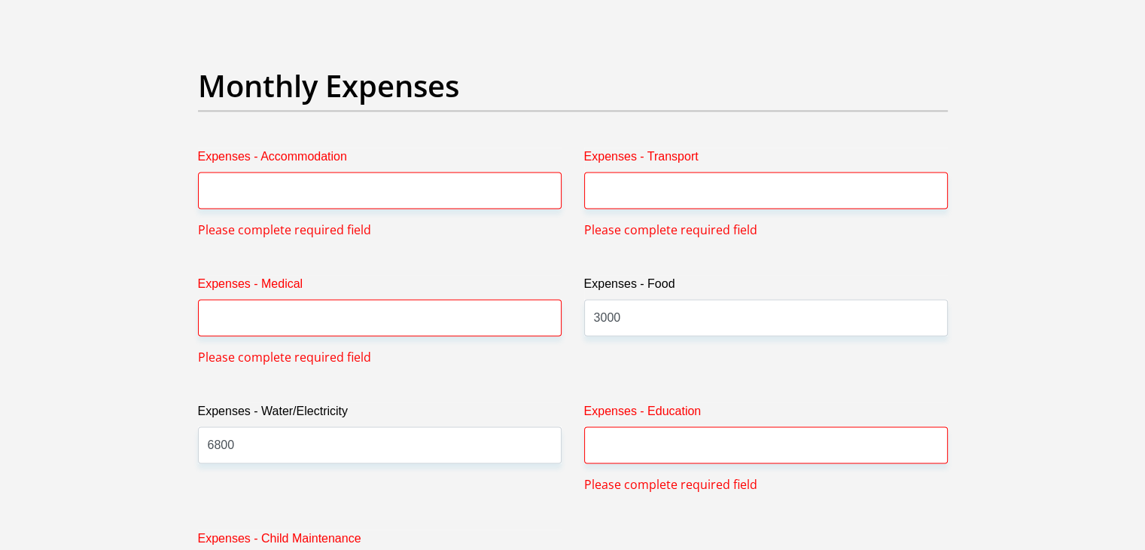
scroll to position [2185, 0]
